Goal: Navigation & Orientation: Find specific page/section

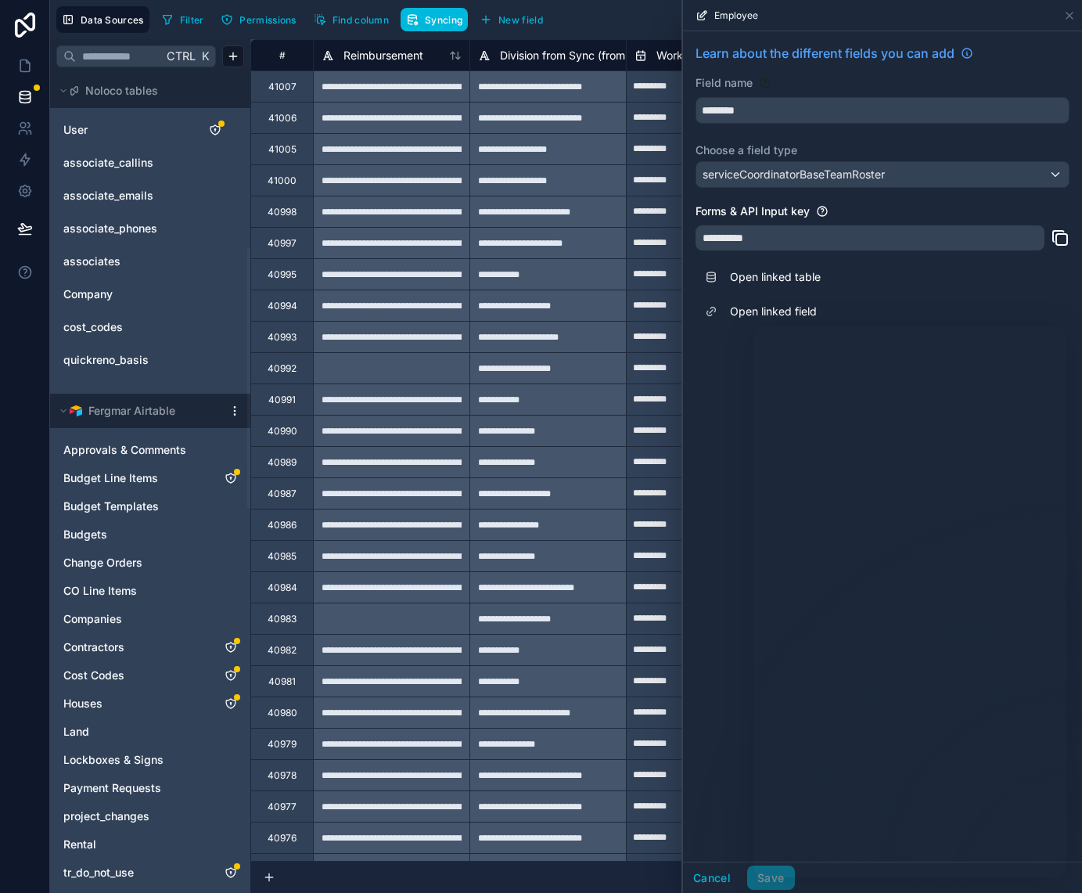
scroll to position [548, 0]
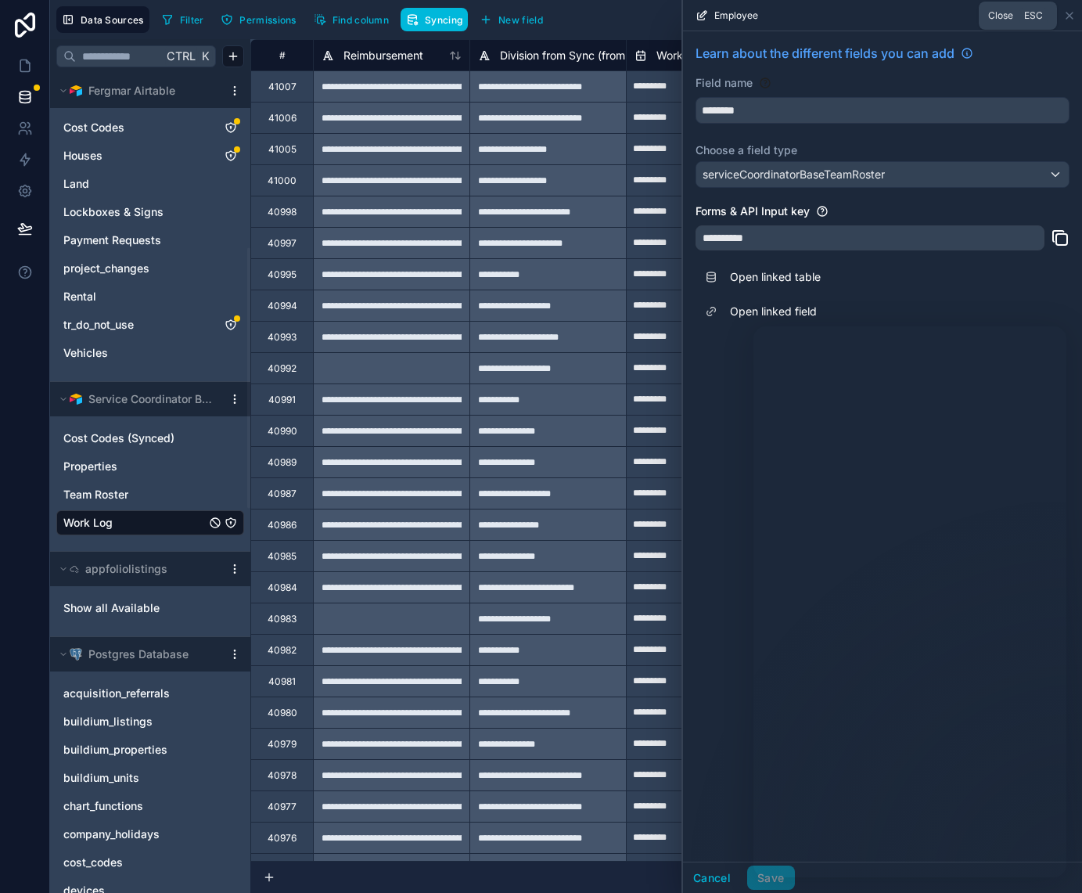
click at [1066, 14] on icon at bounding box center [1069, 15] width 13 height 13
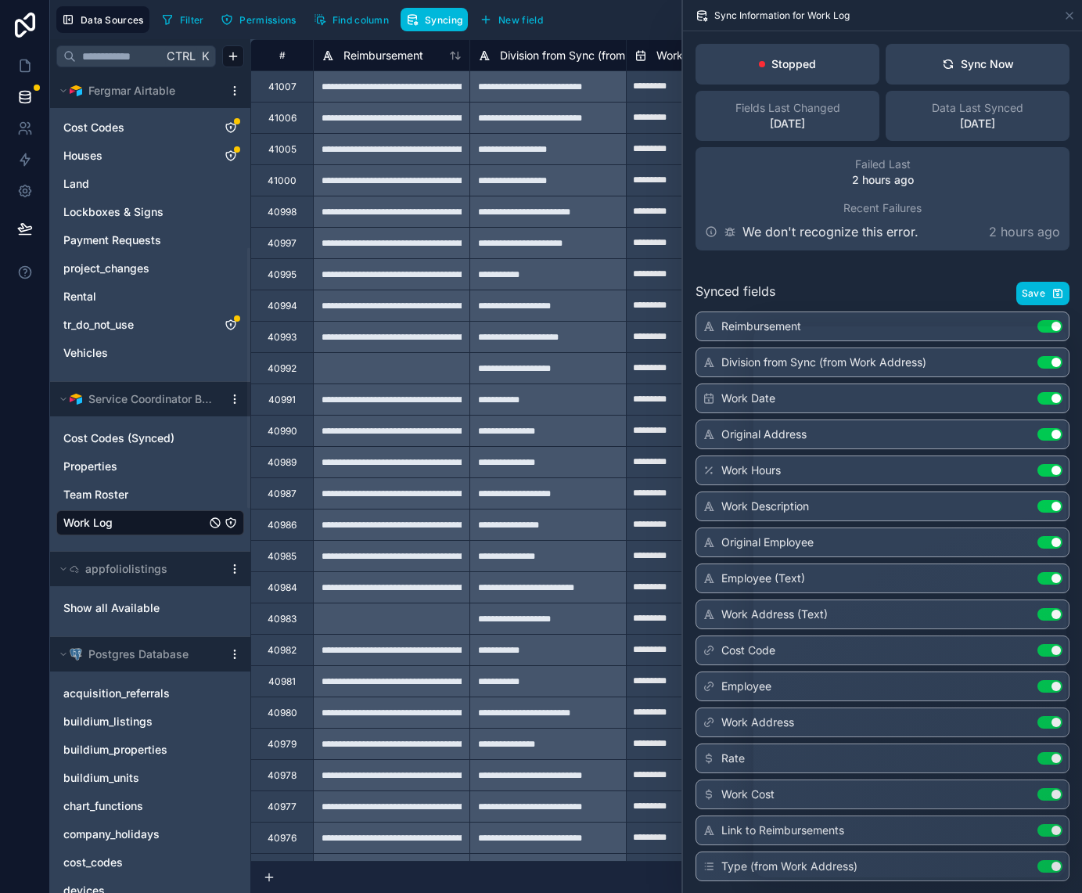
click at [262, 21] on span "Permissions" at bounding box center [267, 20] width 56 height 12
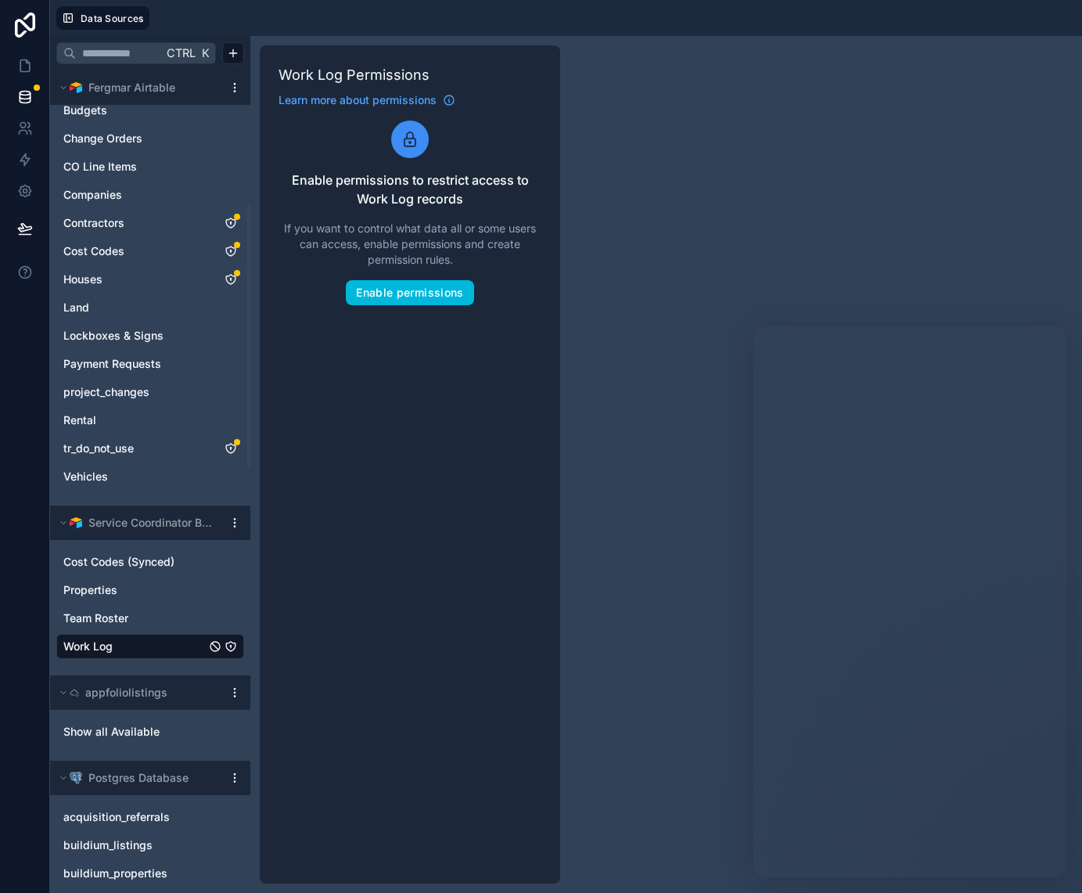
scroll to position [626, 0]
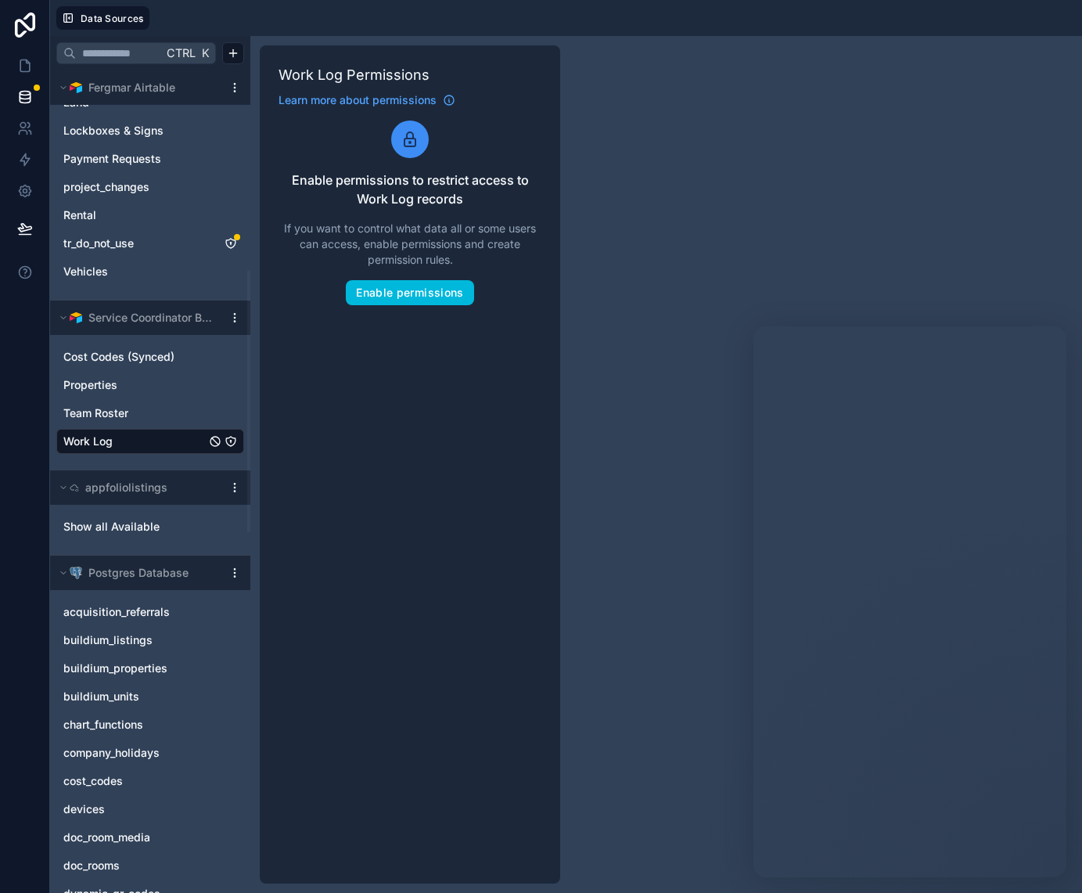
click at [131, 443] on link "Work Log" at bounding box center [134, 441] width 142 height 16
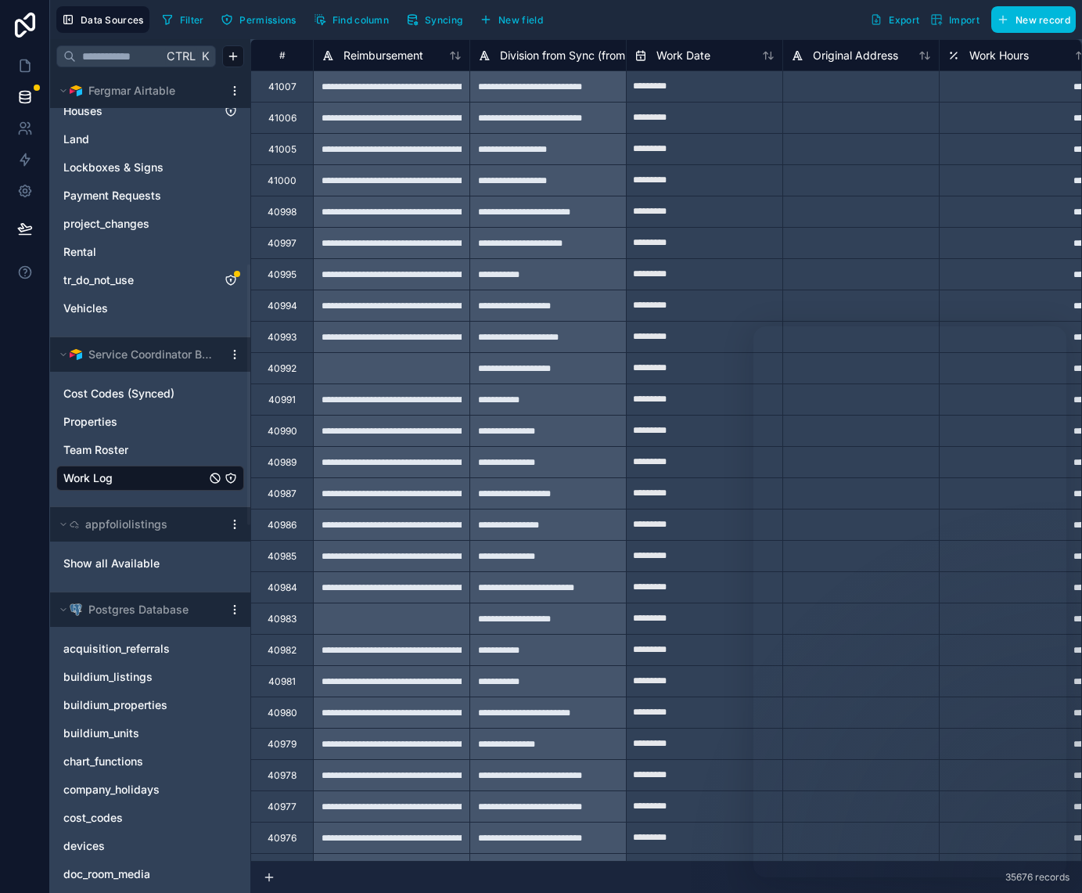
scroll to position [584, 0]
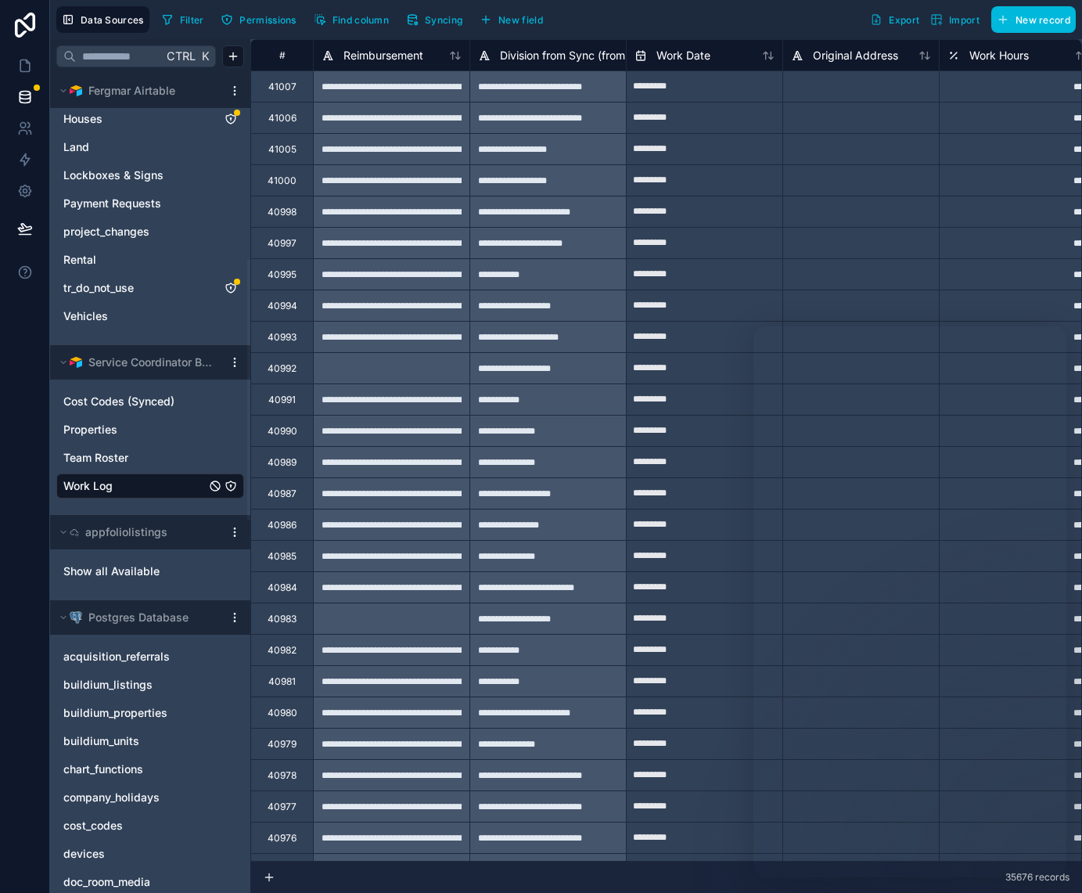
drag, startPoint x: 165, startPoint y: 486, endPoint x: 258, endPoint y: 468, distance: 94.8
click at [165, 486] on link "Work Log" at bounding box center [134, 486] width 142 height 16
click at [450, 23] on span "Syncing" at bounding box center [444, 20] width 38 height 12
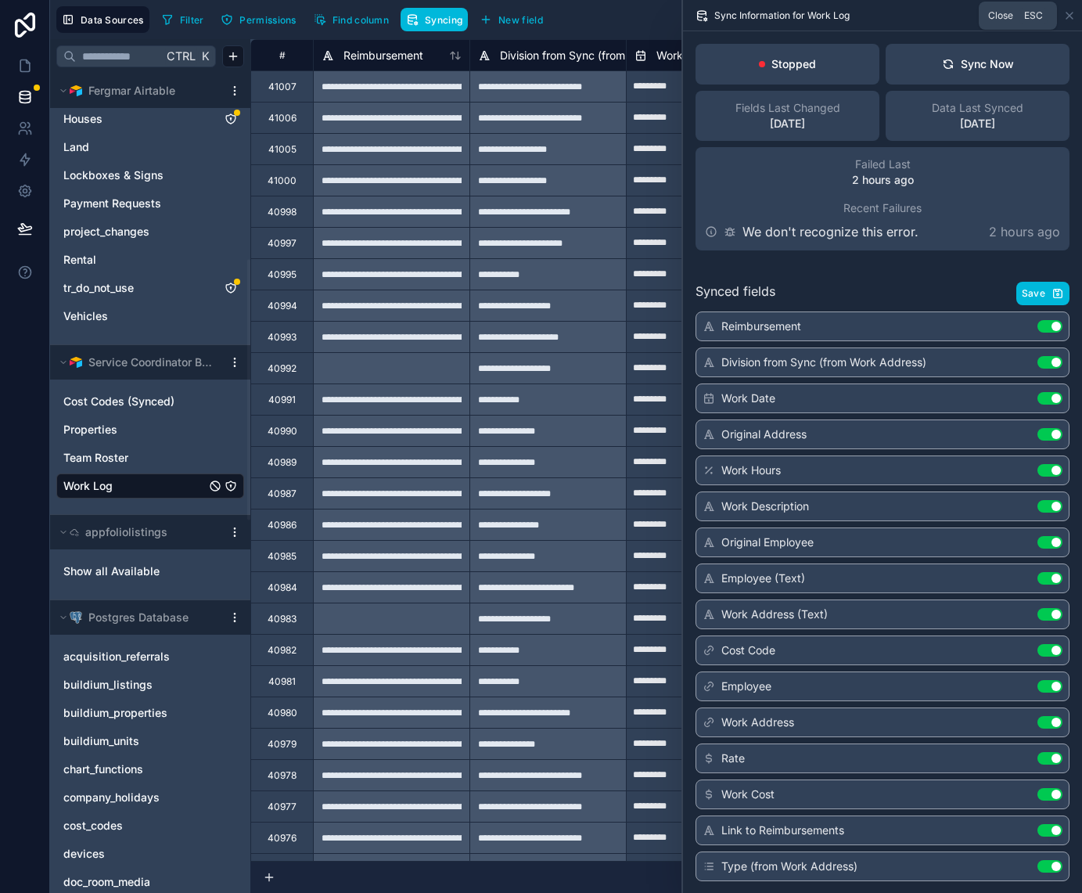
click at [1064, 16] on icon at bounding box center [1069, 15] width 13 height 13
